Goal: Transaction & Acquisition: Obtain resource

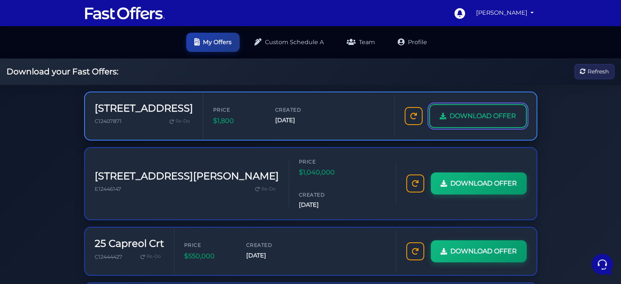
click at [473, 121] on span "DOWNLOAD OFFER" at bounding box center [483, 116] width 67 height 11
